Goal: Find contact information: Find contact information

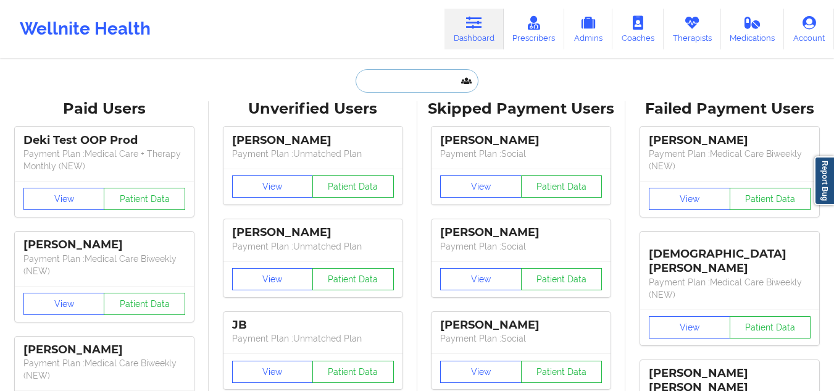
click at [412, 88] on input "text" at bounding box center [416, 80] width 122 height 23
paste input "[PERSON_NAME]"
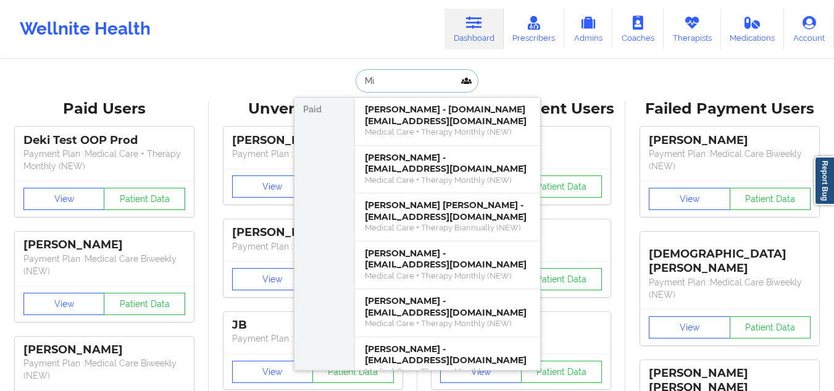
type input "M"
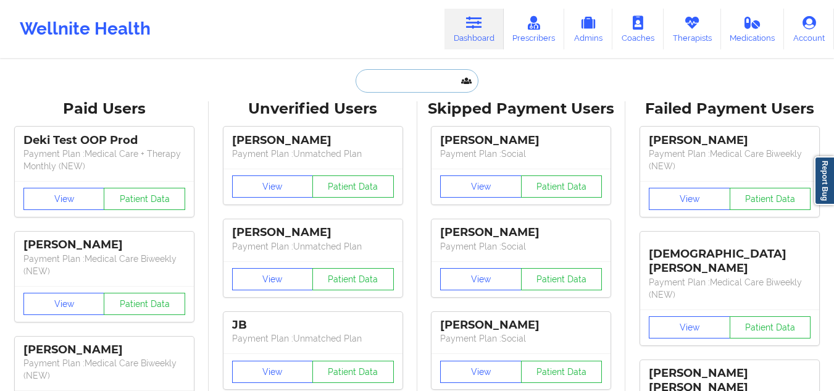
paste input "[EMAIL_ADDRESS][DOMAIN_NAME]"
type input "[EMAIL_ADDRESS][DOMAIN_NAME]"
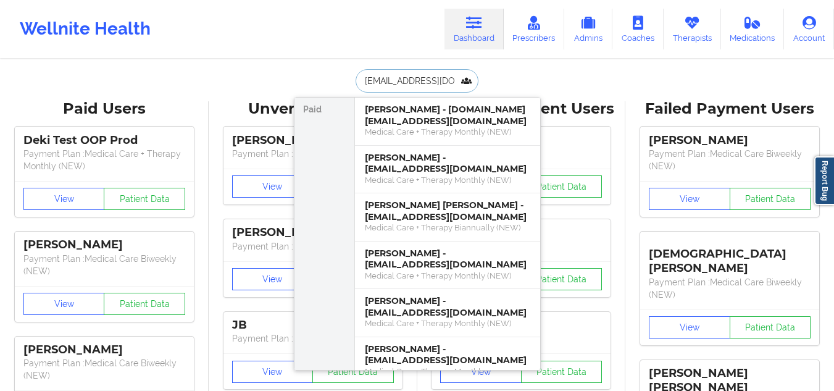
scroll to position [0, 19]
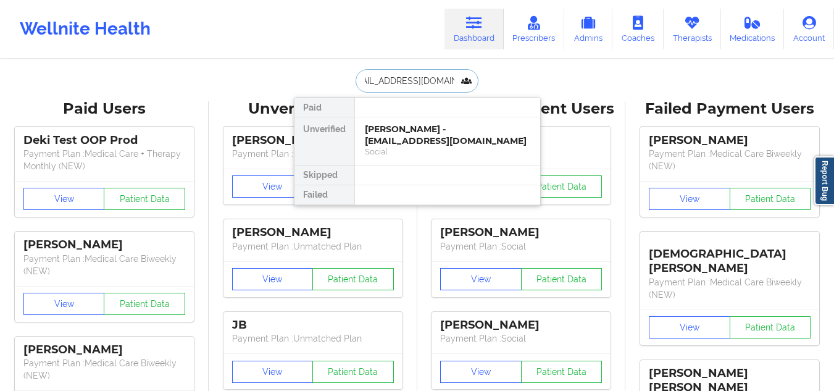
click at [434, 125] on div "[PERSON_NAME] - [EMAIL_ADDRESS][DOMAIN_NAME]" at bounding box center [447, 134] width 165 height 23
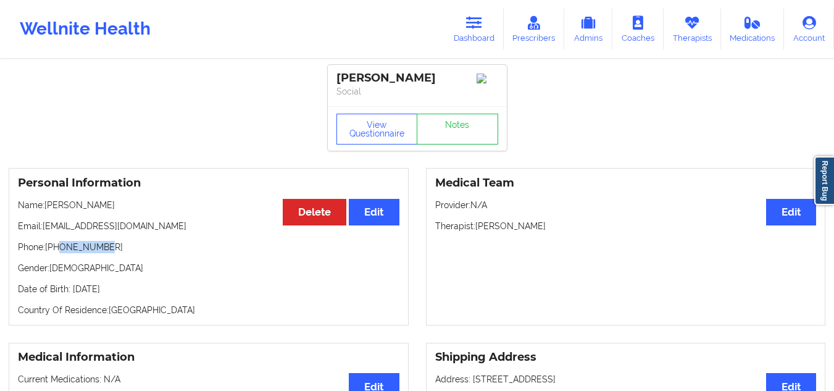
drag, startPoint x: 102, startPoint y: 251, endPoint x: 57, endPoint y: 245, distance: 45.5
click at [57, 245] on p "Phone: [PHONE_NUMBER]" at bounding box center [208, 247] width 381 height 12
click at [64, 253] on p "Phone: [PHONE_NUMBER]" at bounding box center [208, 247] width 381 height 12
click at [109, 252] on p "Phone: [PHONE_NUMBER]" at bounding box center [208, 247] width 381 height 12
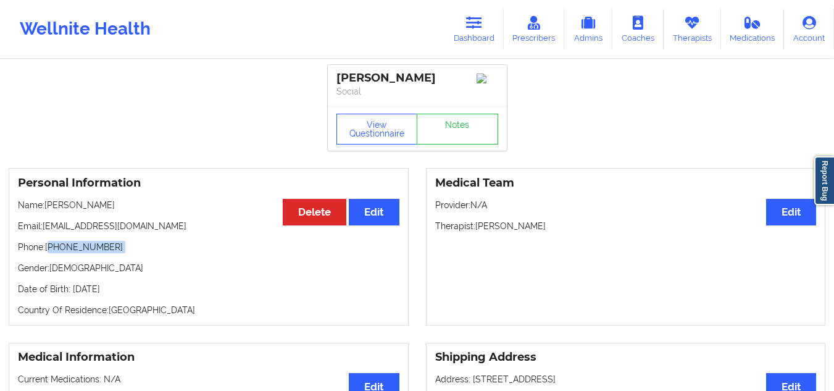
drag, startPoint x: 109, startPoint y: 252, endPoint x: 62, endPoint y: 252, distance: 46.9
click at [62, 252] on p "Phone: [PHONE_NUMBER]" at bounding box center [208, 247] width 381 height 12
click at [106, 259] on div "Personal Information Edit Delete Name: [PERSON_NAME] Email: [EMAIL_ADDRESS][DOM…" at bounding box center [209, 246] width 400 height 157
drag, startPoint x: 106, startPoint y: 254, endPoint x: 56, endPoint y: 246, distance: 51.1
click at [56, 246] on p "Phone: [PHONE_NUMBER]" at bounding box center [208, 247] width 381 height 12
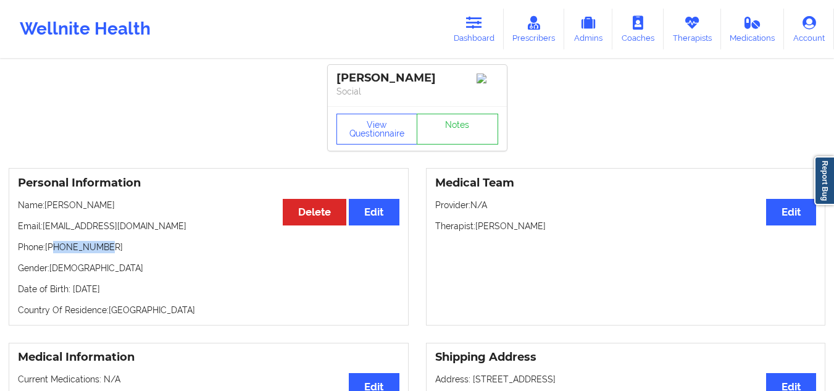
copy p "9543473688"
